Goal: Information Seeking & Learning: Learn about a topic

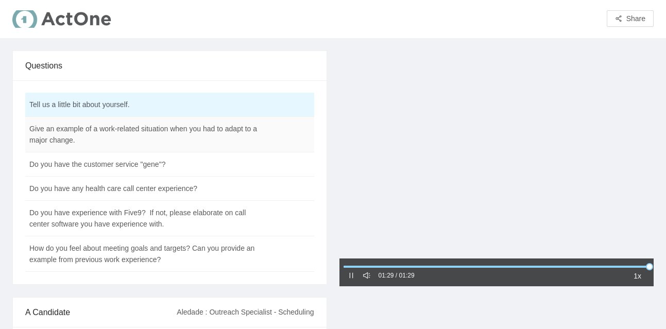
click at [206, 132] on td "Give an example of a work-related situation when you had to adapt to a major ch…" at bounding box center [144, 135] width 238 height 36
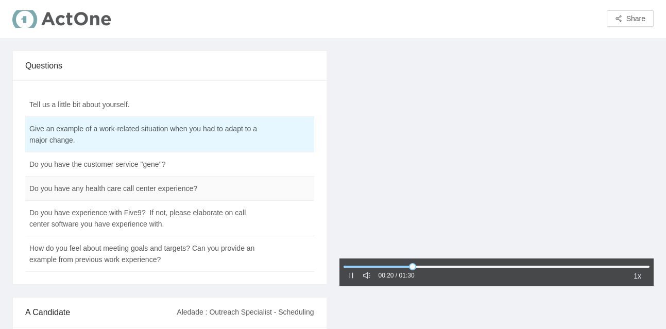
click at [167, 200] on td "Do you have any health care call center experience?" at bounding box center [144, 189] width 238 height 24
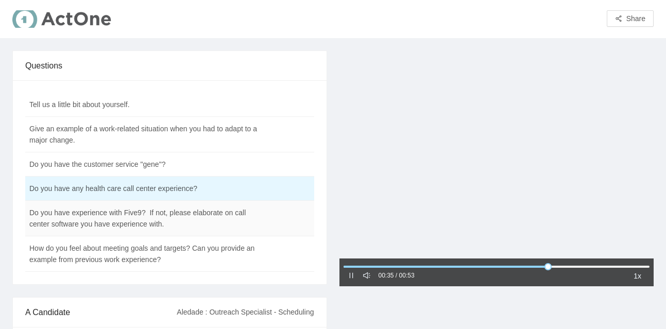
click at [162, 218] on td "Do you have experience with Five9? If not, please elaborate on call center soft…" at bounding box center [144, 219] width 238 height 36
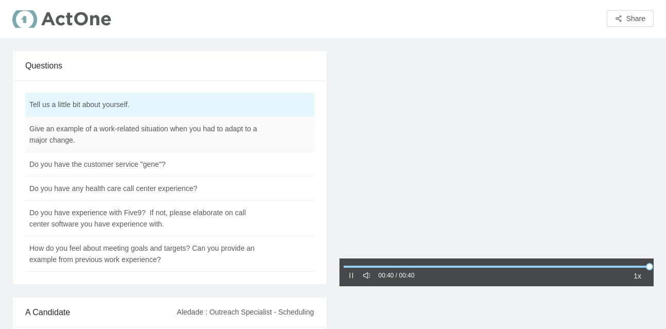
click at [78, 133] on td "Give an example of a work-related situation when you had to adapt to a major ch…" at bounding box center [144, 135] width 238 height 36
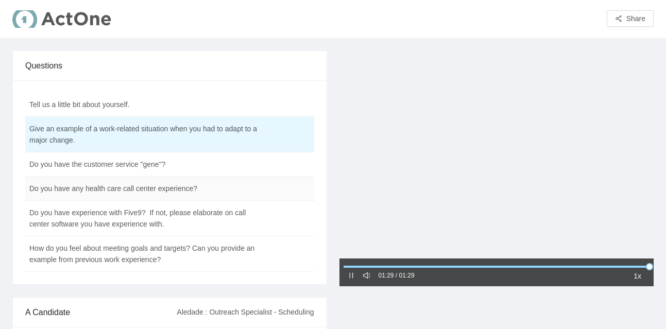
click at [83, 194] on td "Do you have any health care call center experience?" at bounding box center [144, 189] width 238 height 24
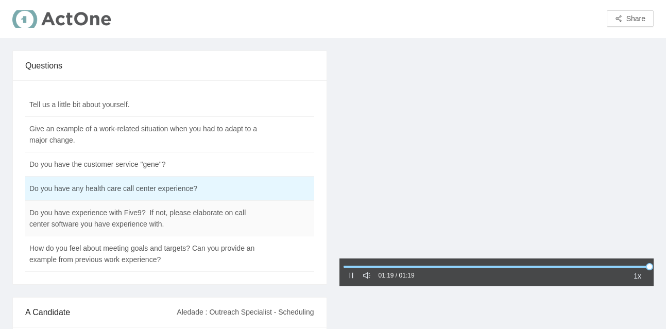
click at [99, 216] on td "Do you have experience with Five9? If not, please elaborate on call center soft…" at bounding box center [144, 219] width 238 height 36
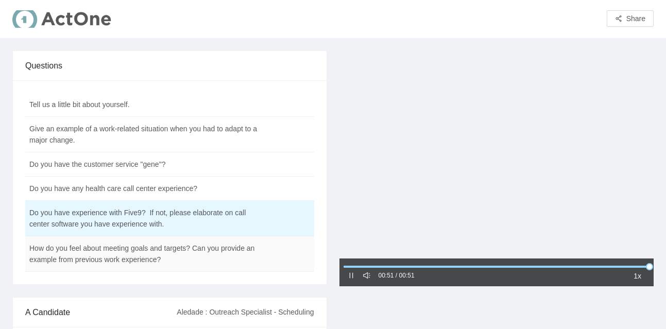
click at [162, 261] on td "How do you feel about meeting goals and targets? Can you provide an example fro…" at bounding box center [144, 254] width 238 height 36
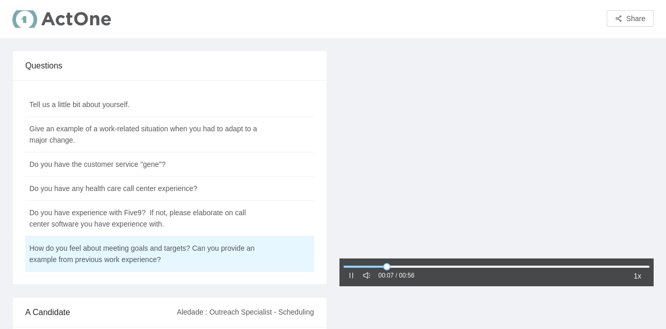
click at [349, 275] on icon "pause" at bounding box center [351, 276] width 4 height 6
